Goal: Navigation & Orientation: Go to known website

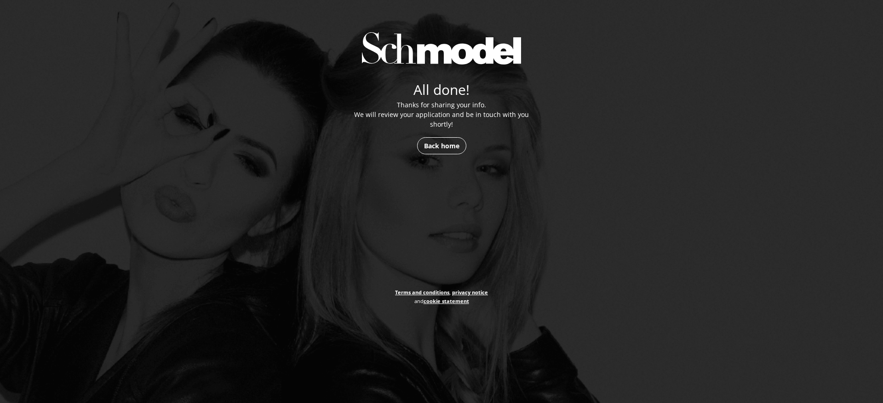
click at [433, 142] on link "Back home" at bounding box center [441, 145] width 49 height 17
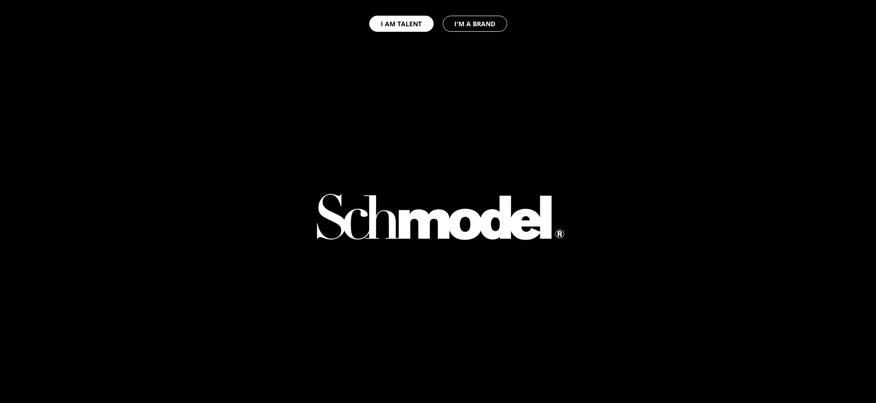
select select "GB"
